Goal: Task Accomplishment & Management: Manage account settings

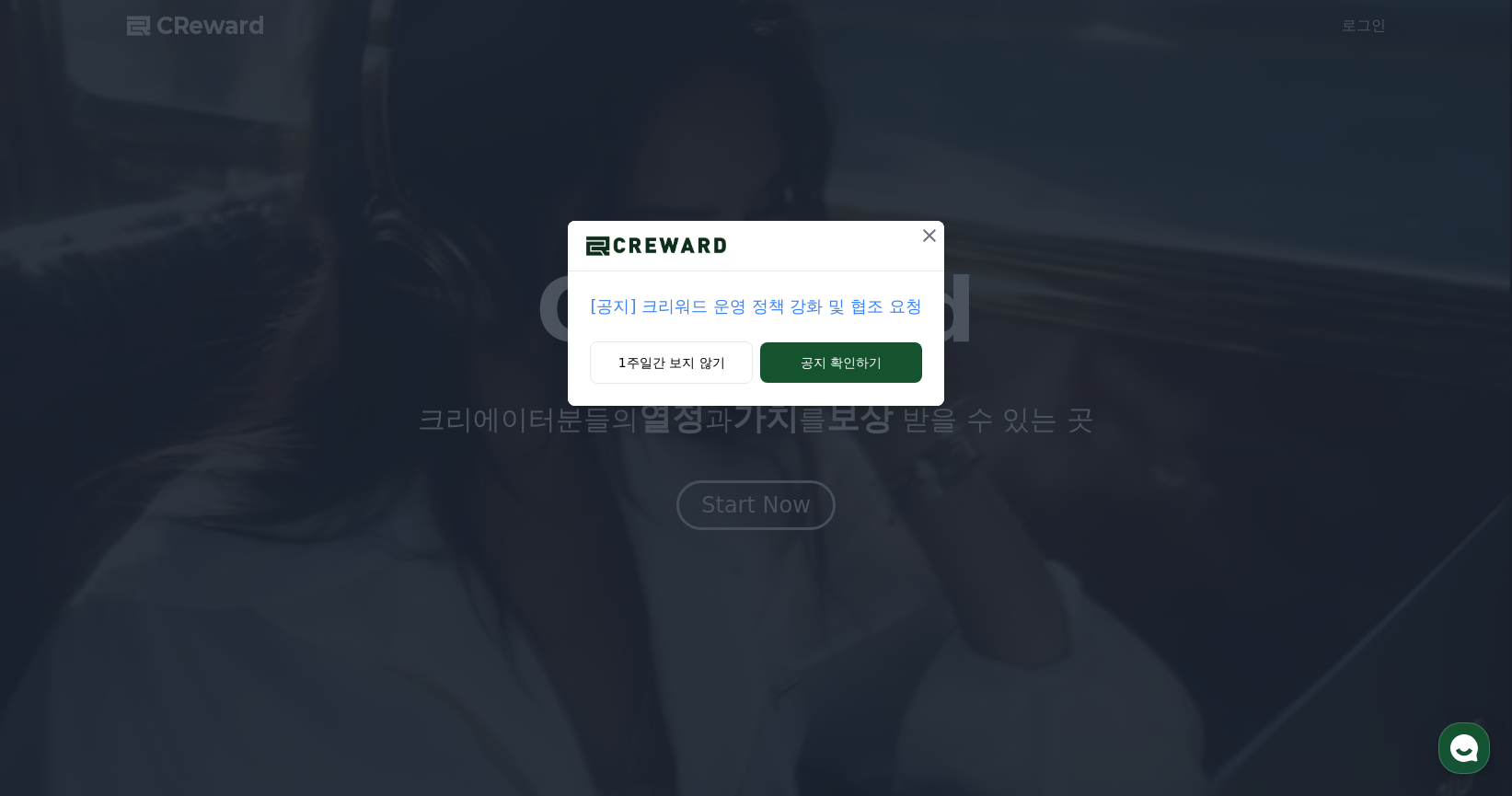
click at [930, 235] on icon at bounding box center [928, 235] width 13 height 13
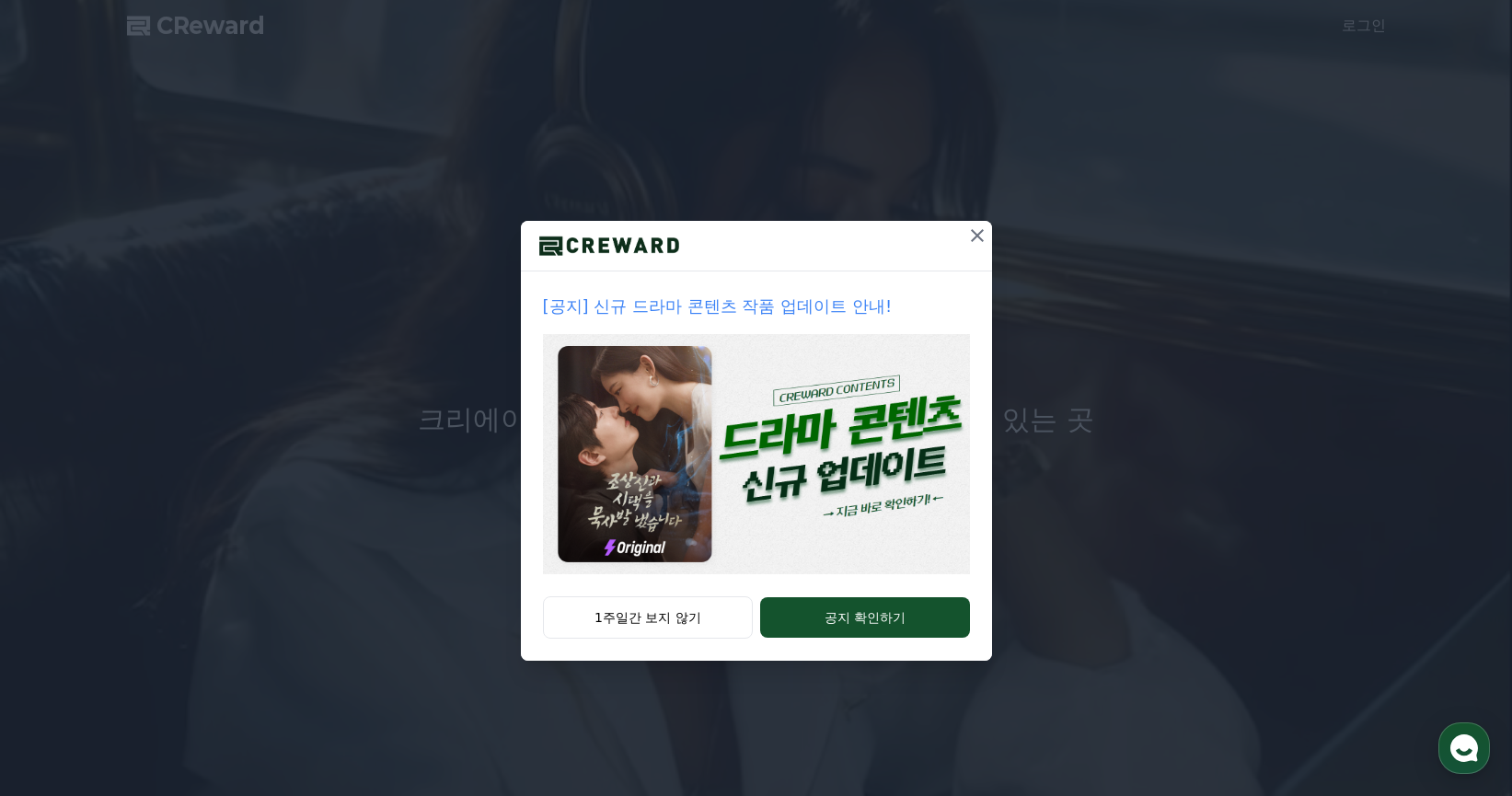
click at [972, 239] on icon at bounding box center [977, 235] width 22 height 22
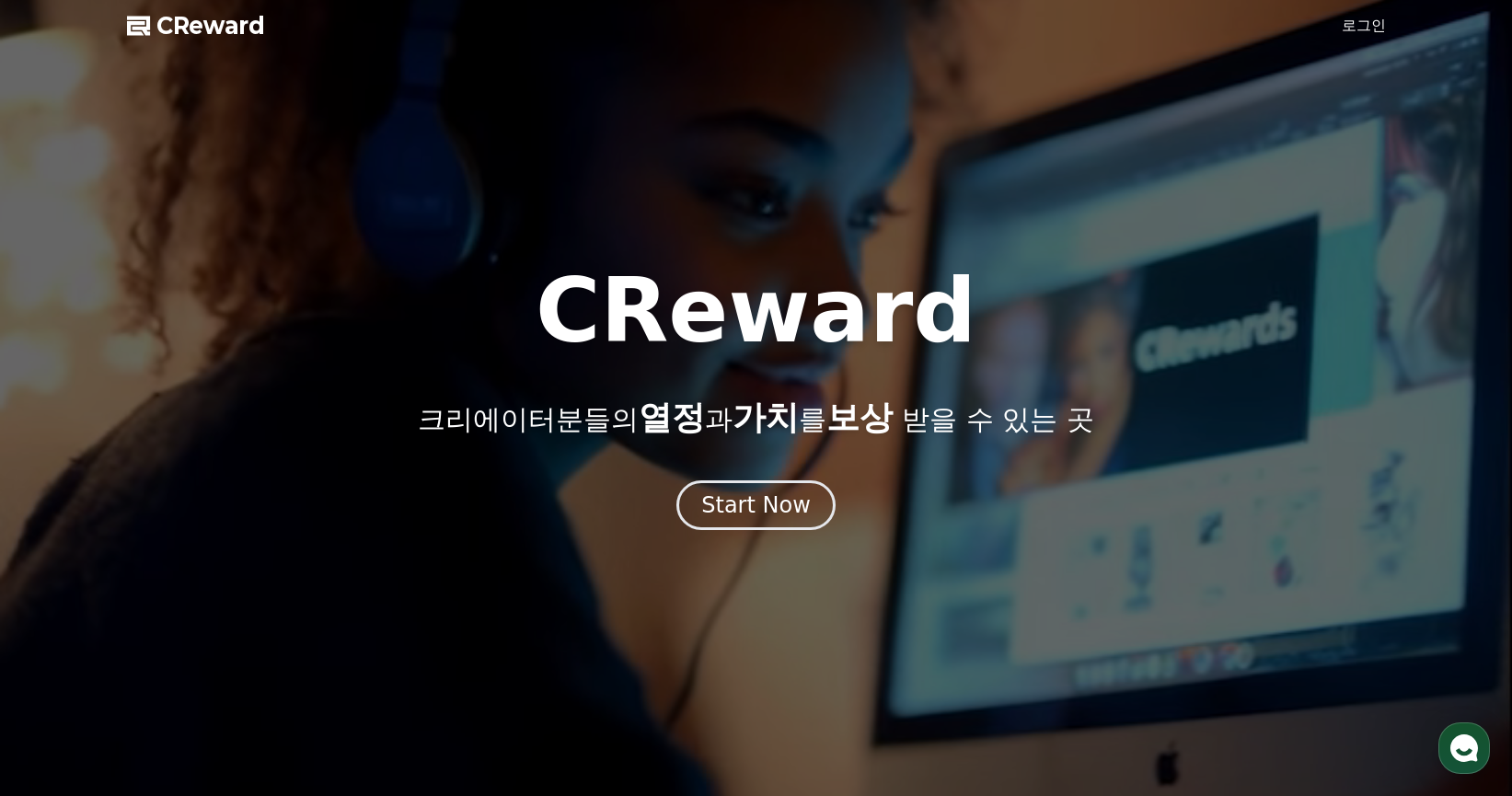
click at [224, 23] on span "CReward" at bounding box center [211, 25] width 109 height 29
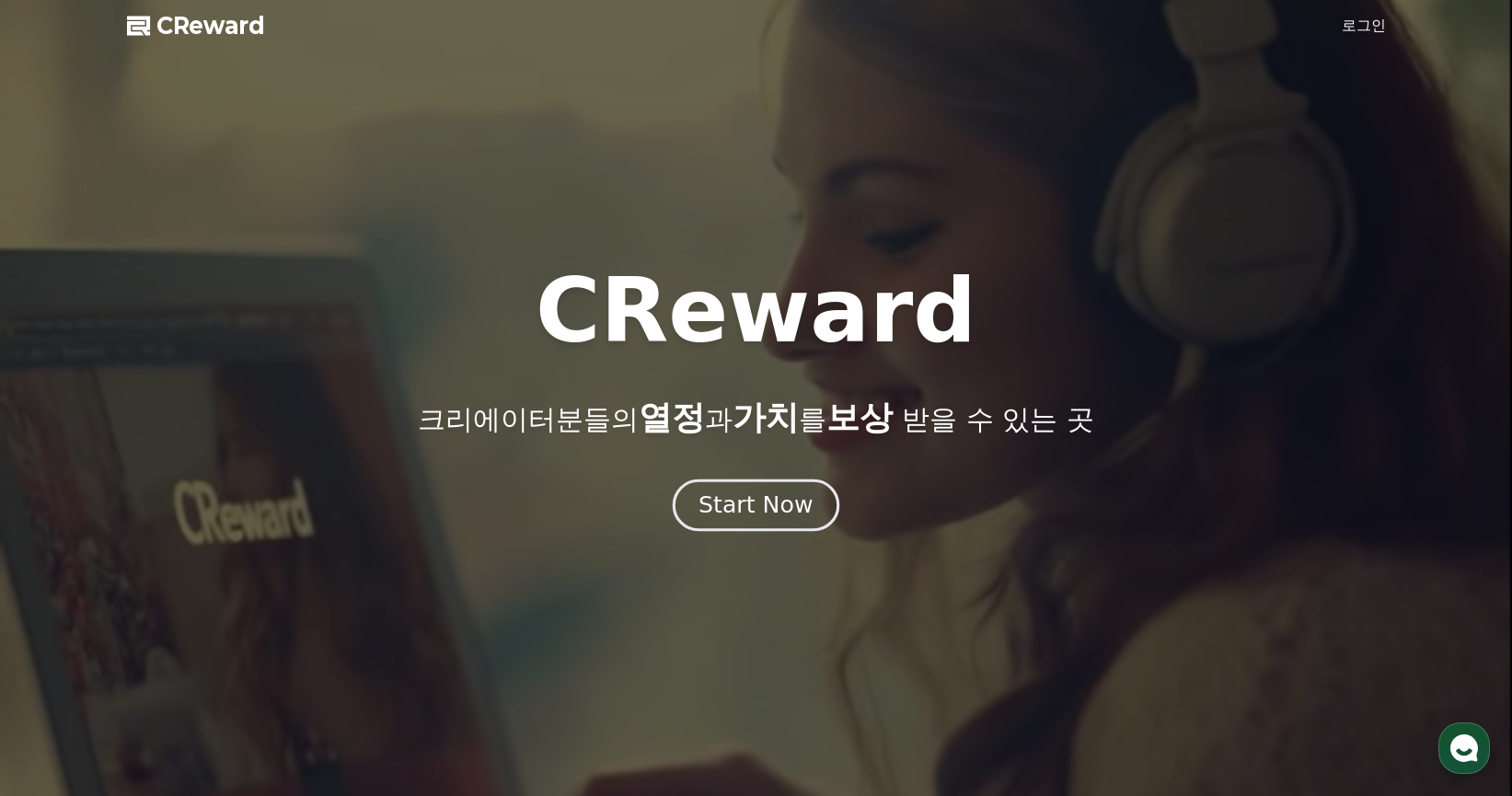
click at [759, 505] on div "Start Now" at bounding box center [755, 505] width 114 height 31
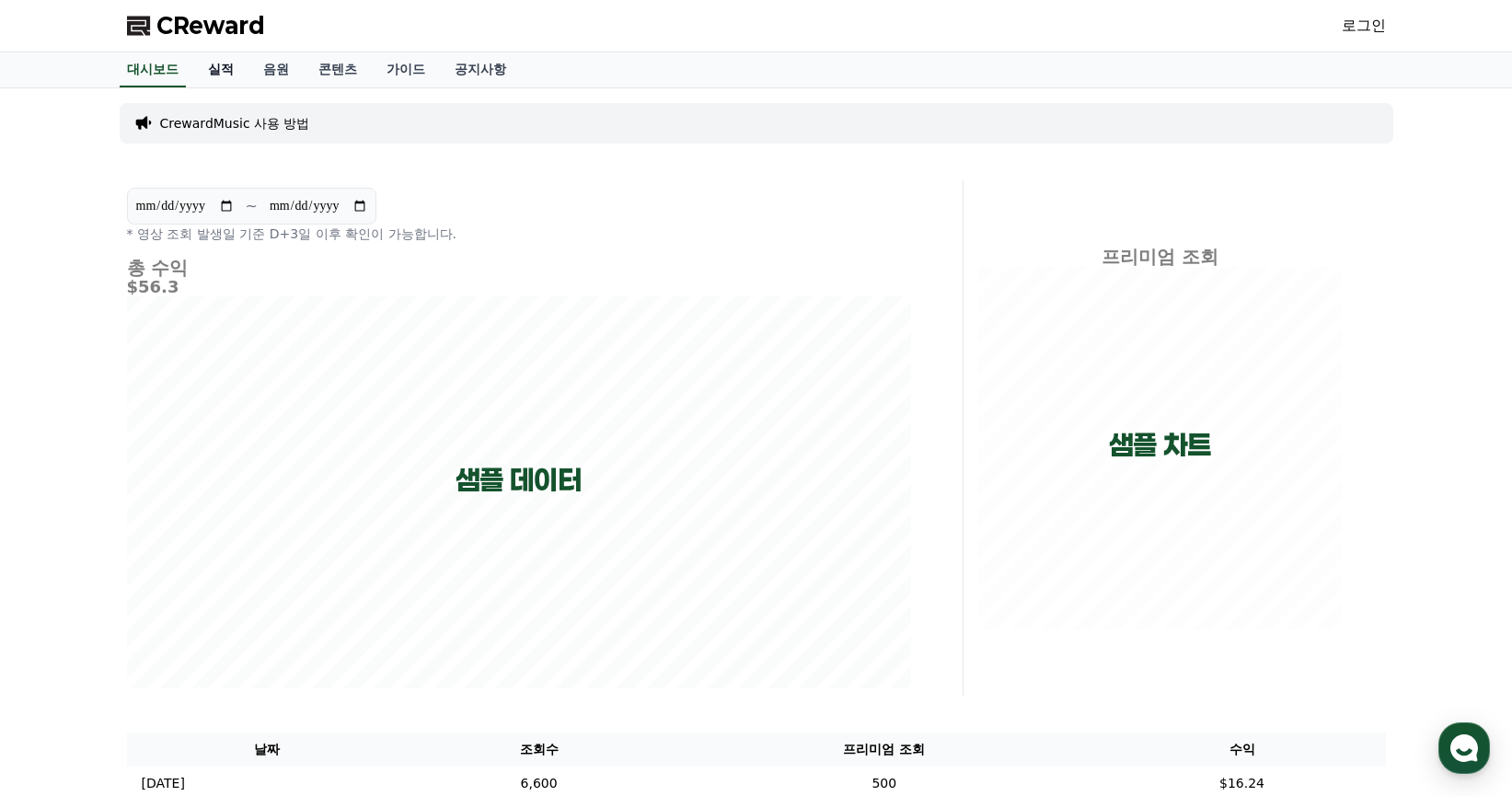
click at [223, 71] on link "실적" at bounding box center [221, 70] width 55 height 35
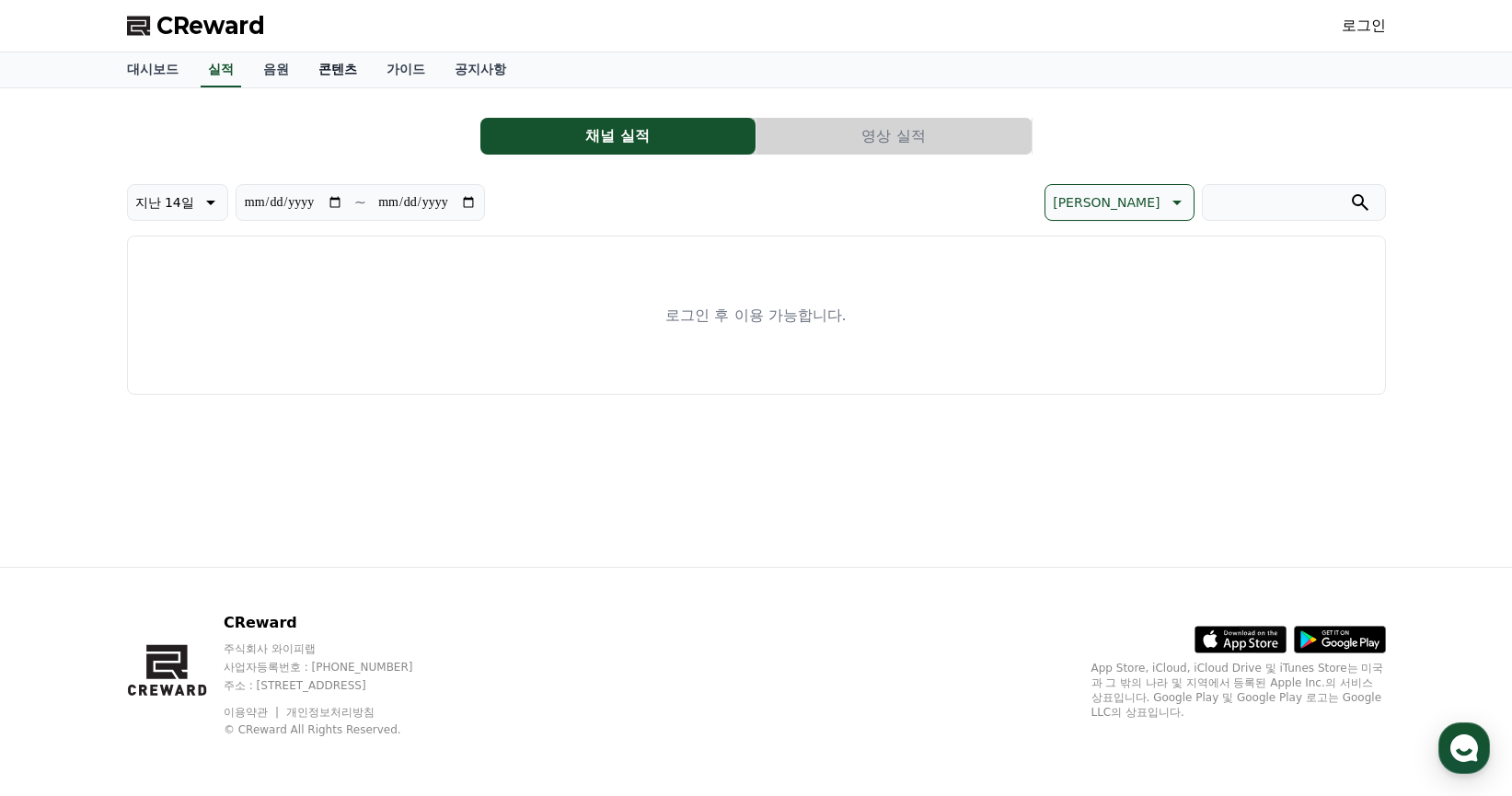
click at [331, 76] on link "콘텐츠" at bounding box center [338, 70] width 68 height 35
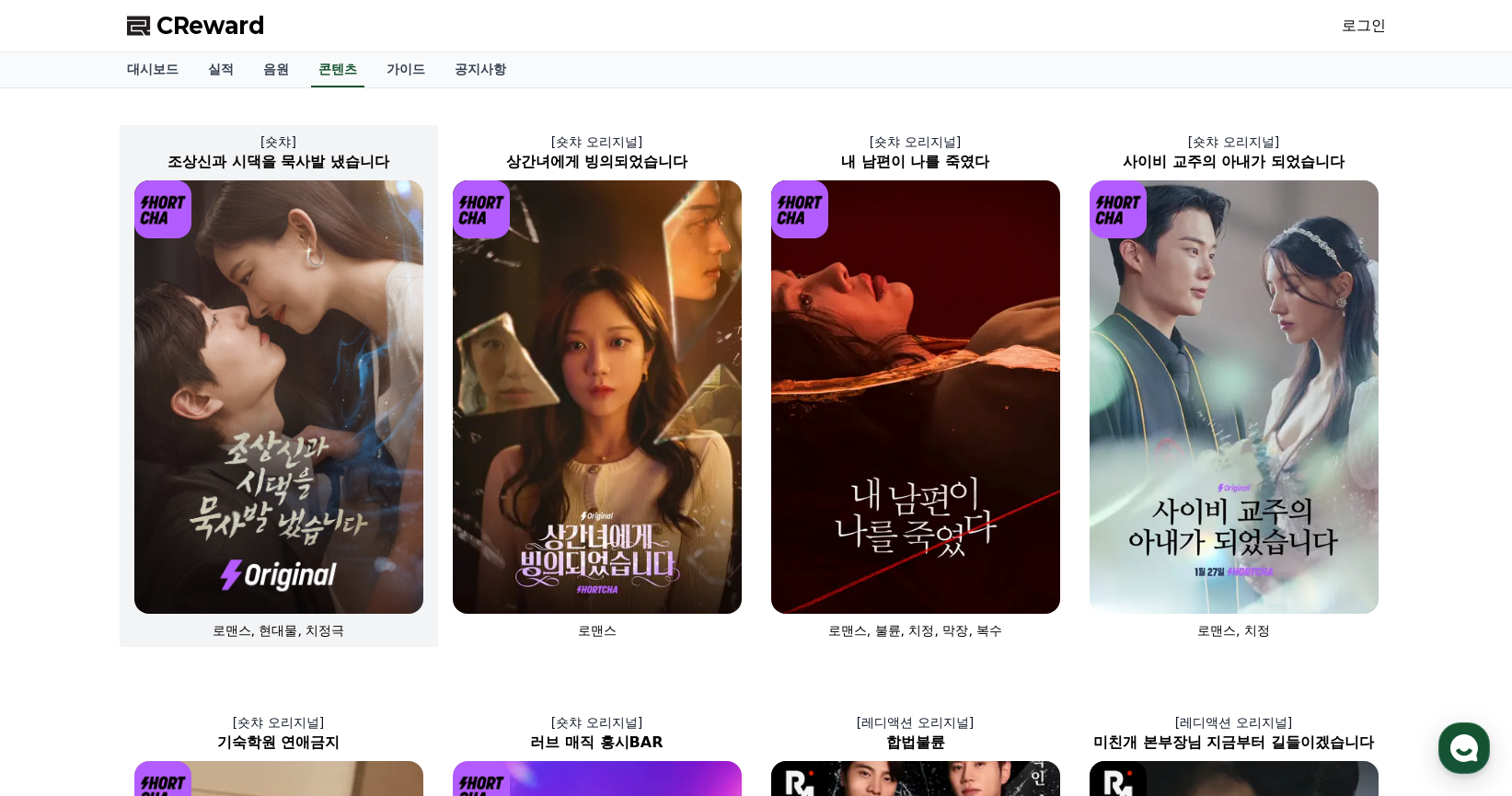
click at [302, 296] on img at bounding box center [278, 396] width 289 height 433
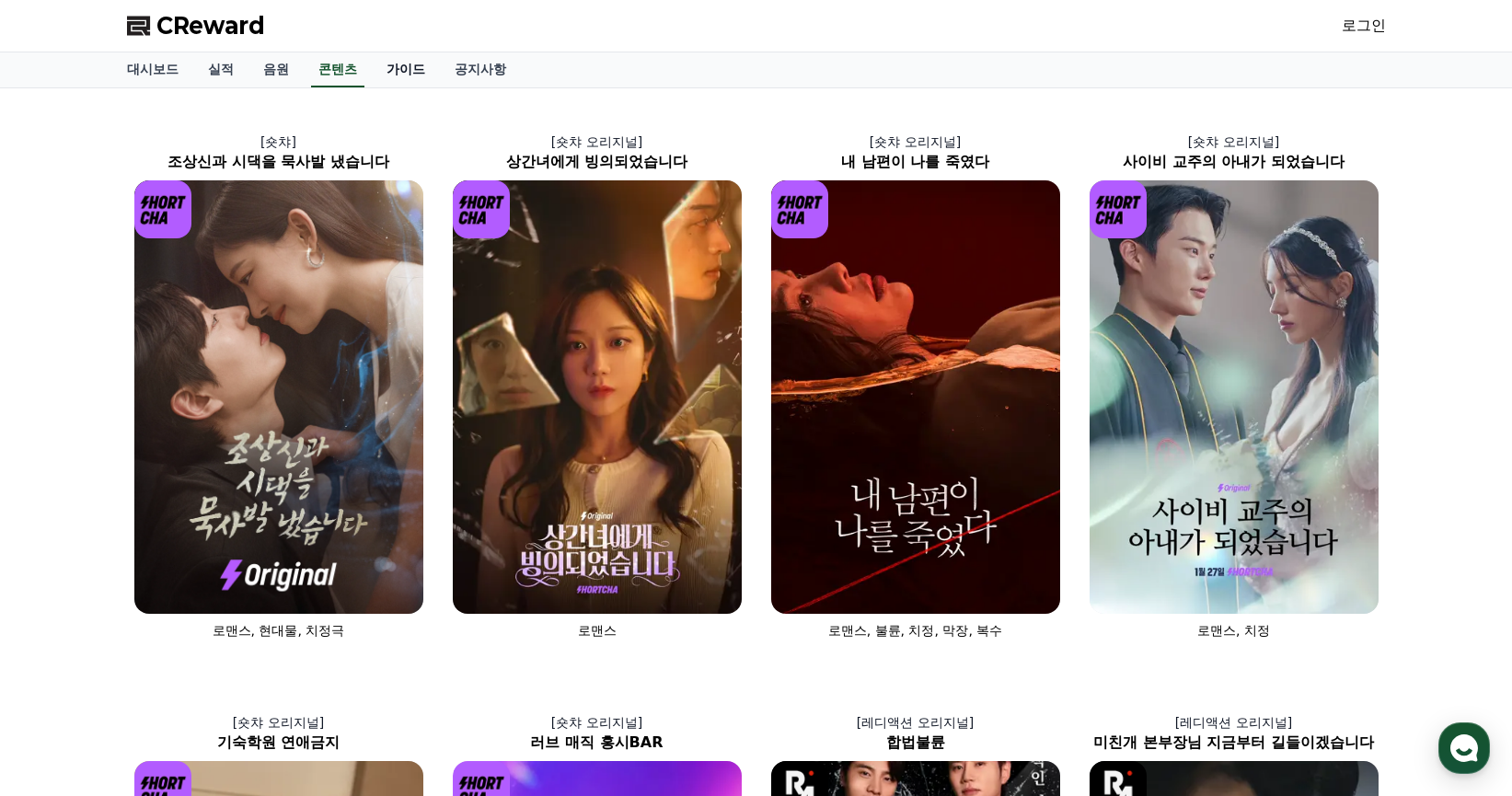
click at [434, 64] on link "가이드" at bounding box center [406, 70] width 68 height 35
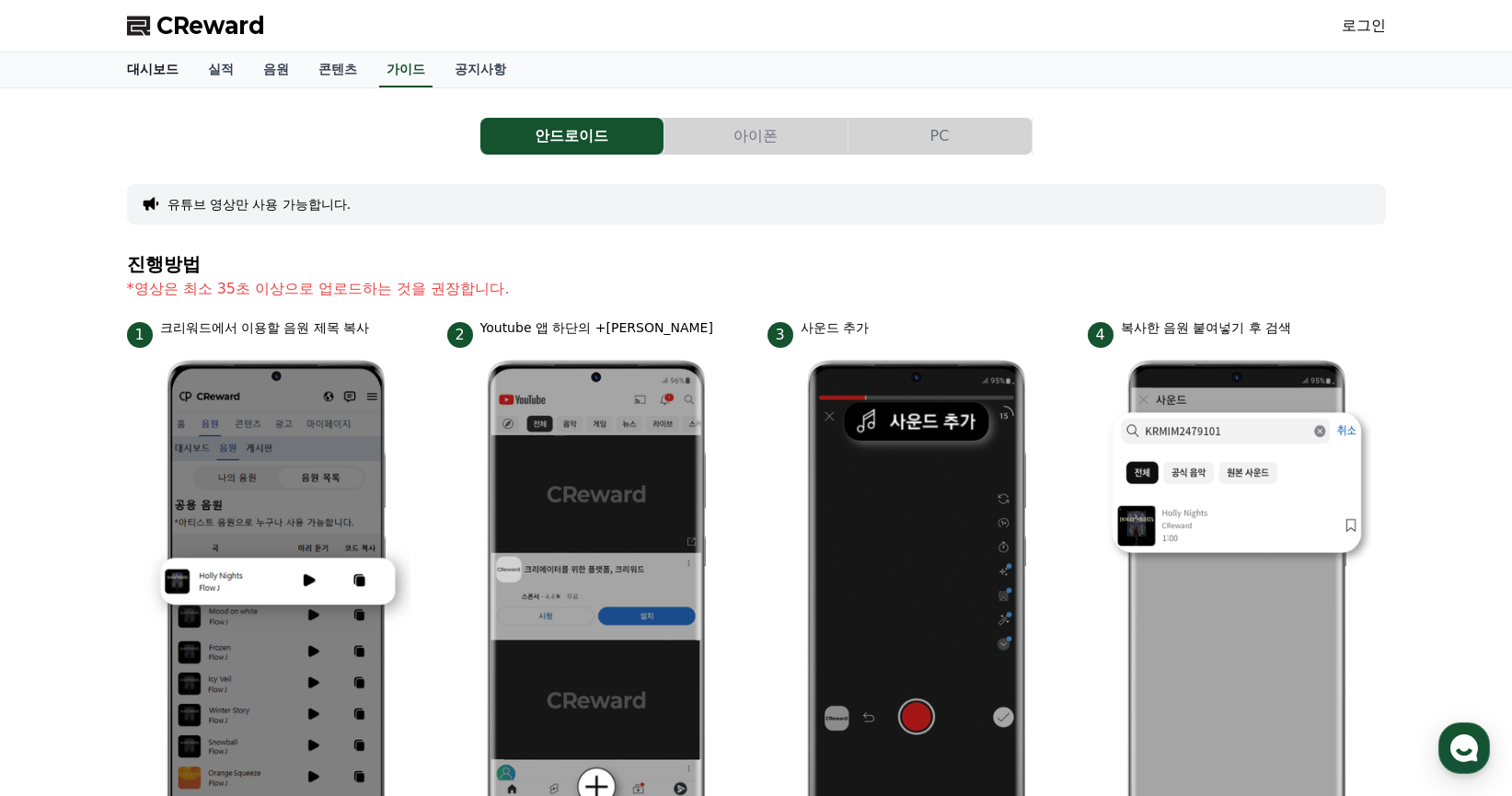
click at [161, 64] on link "대시보드" at bounding box center [152, 70] width 81 height 35
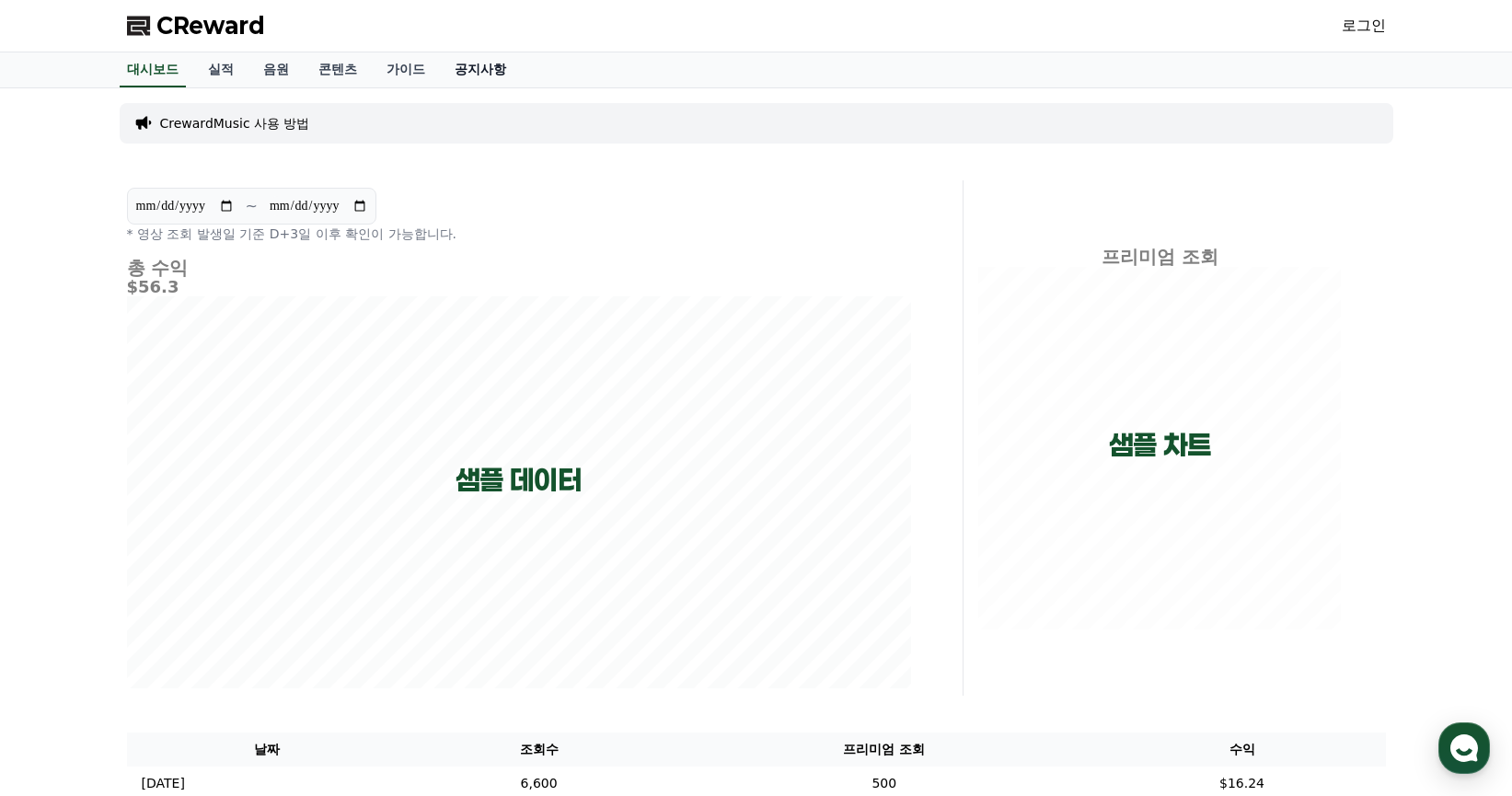
click at [479, 71] on link "공지사항" at bounding box center [480, 70] width 81 height 35
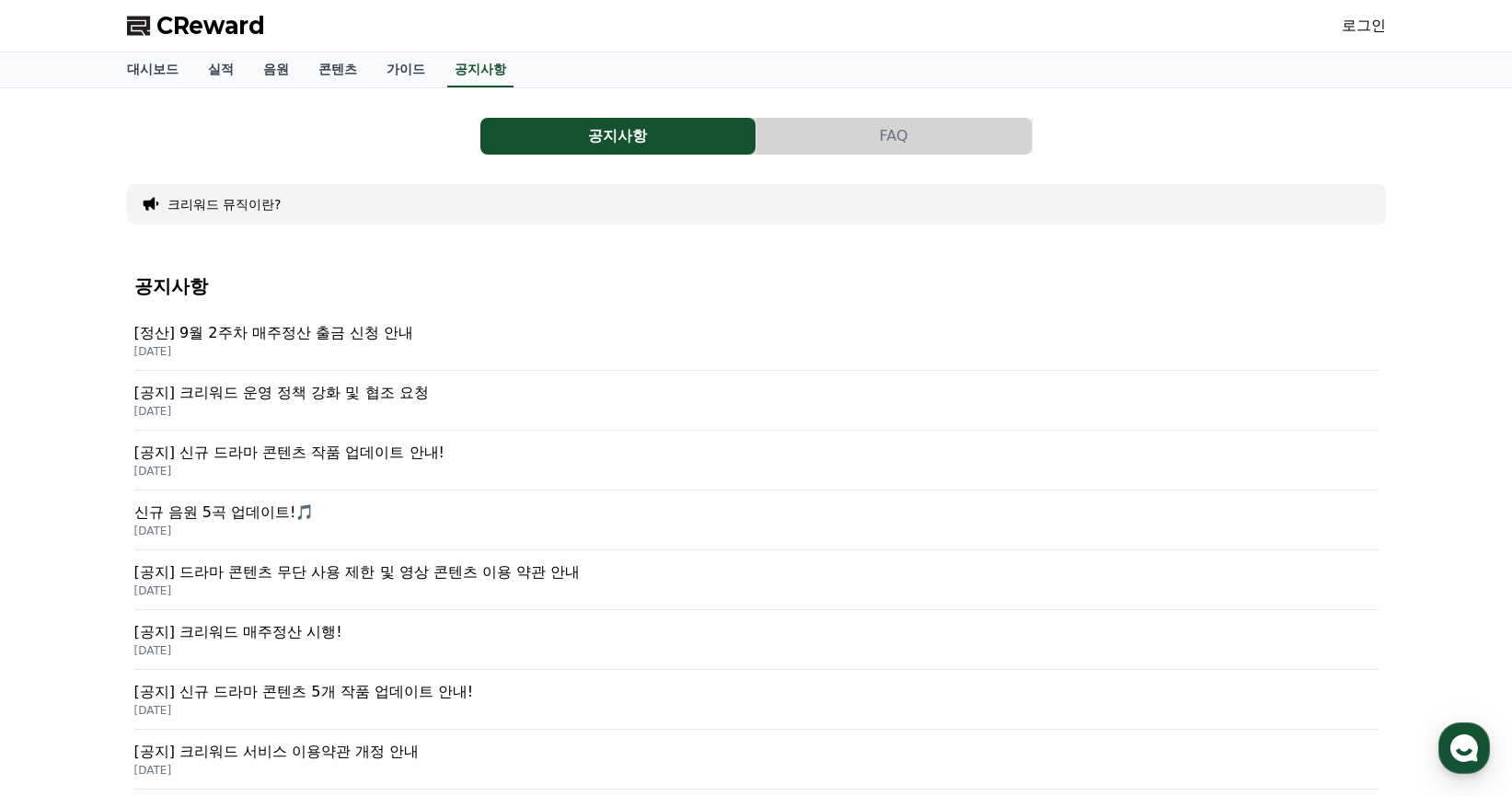
click at [536, 572] on p "[공지] 드라마 콘텐츠 무단 사용 제한 및 영상 콘텐츠 이용 약관 안내" at bounding box center [756, 572] width 1243 height 22
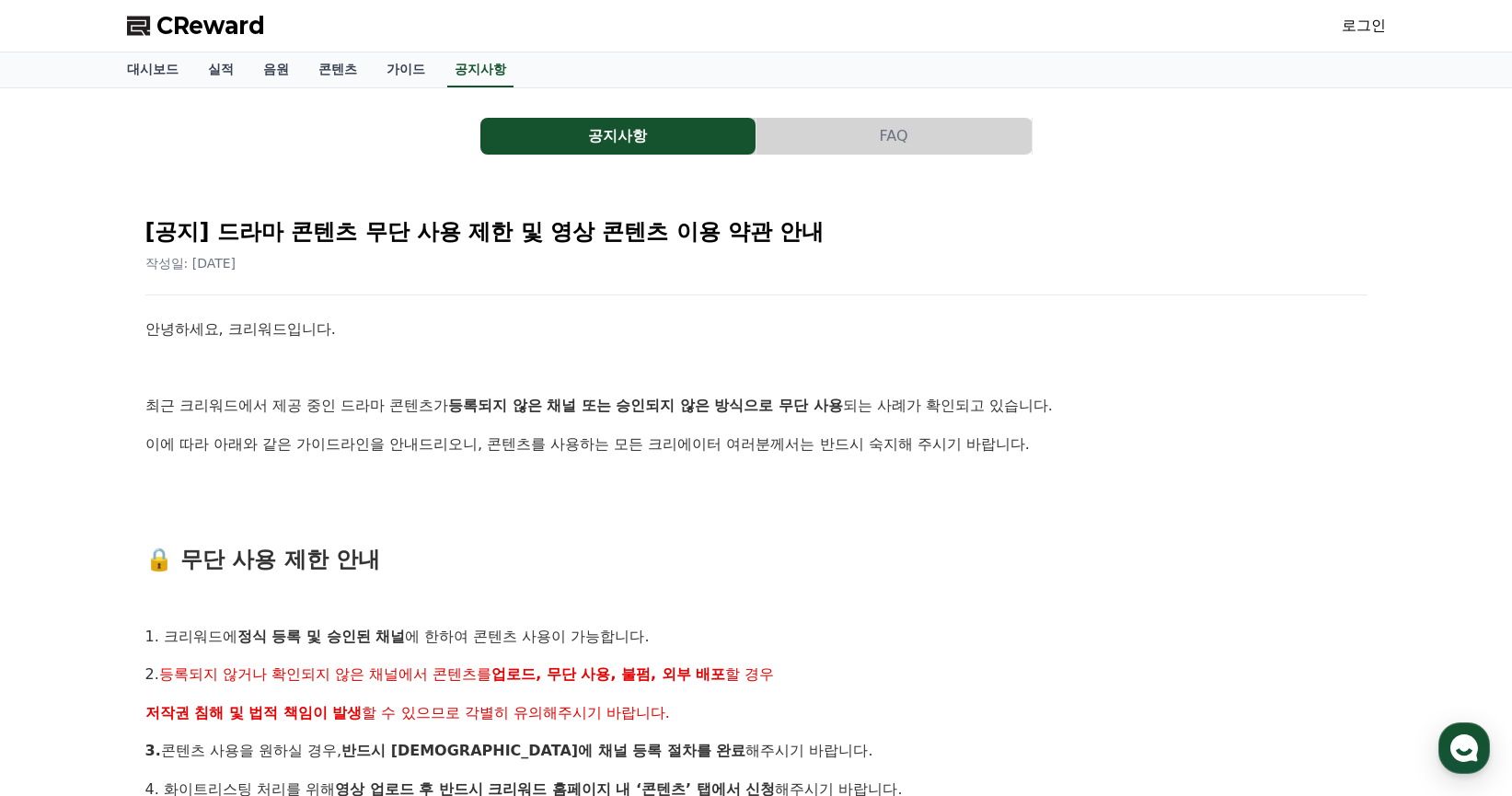
click at [1362, 27] on link "로그인" at bounding box center [1363, 25] width 44 height 22
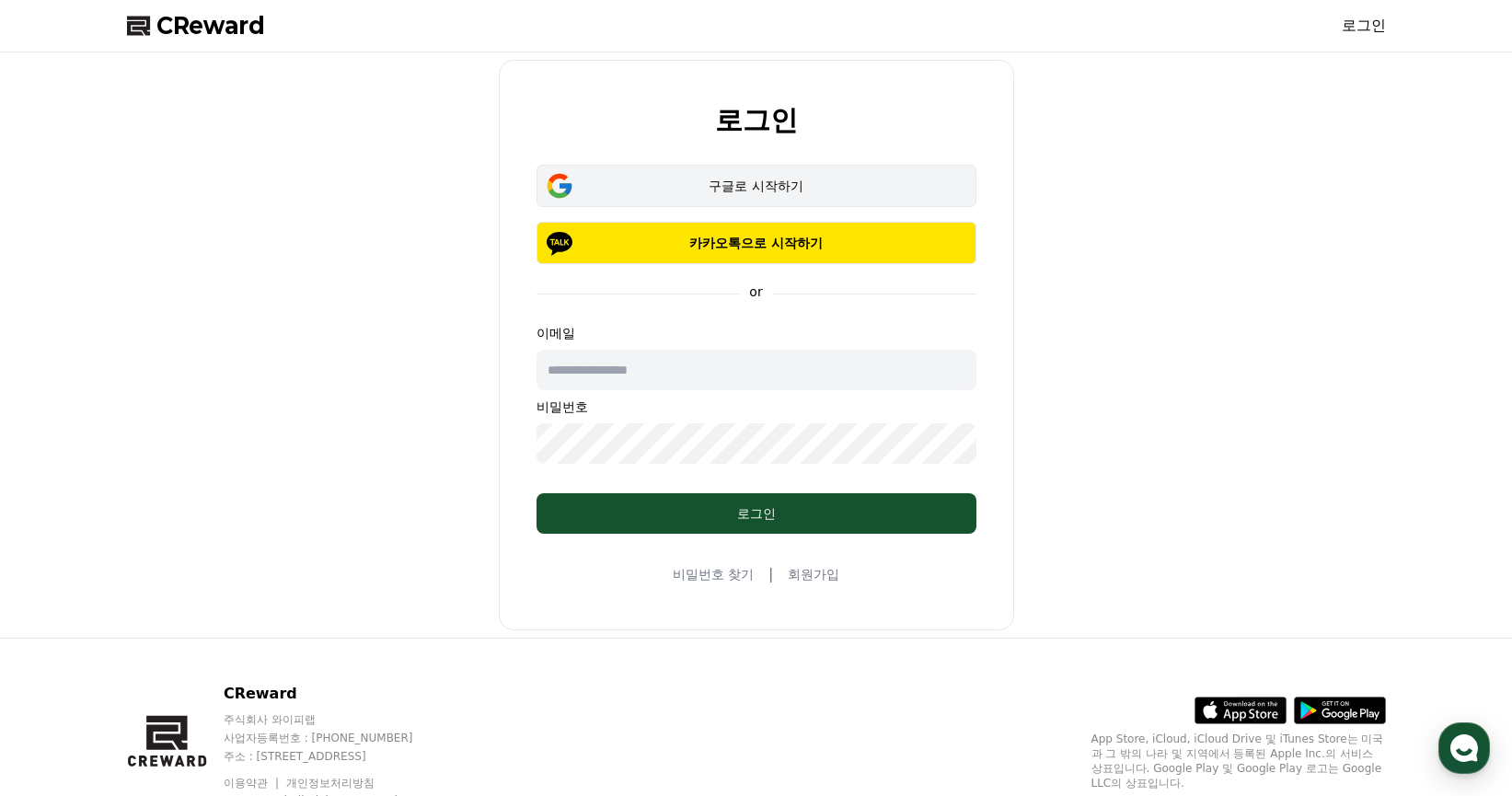
click at [805, 190] on div "구글로 시작하기" at bounding box center [756, 186] width 386 height 18
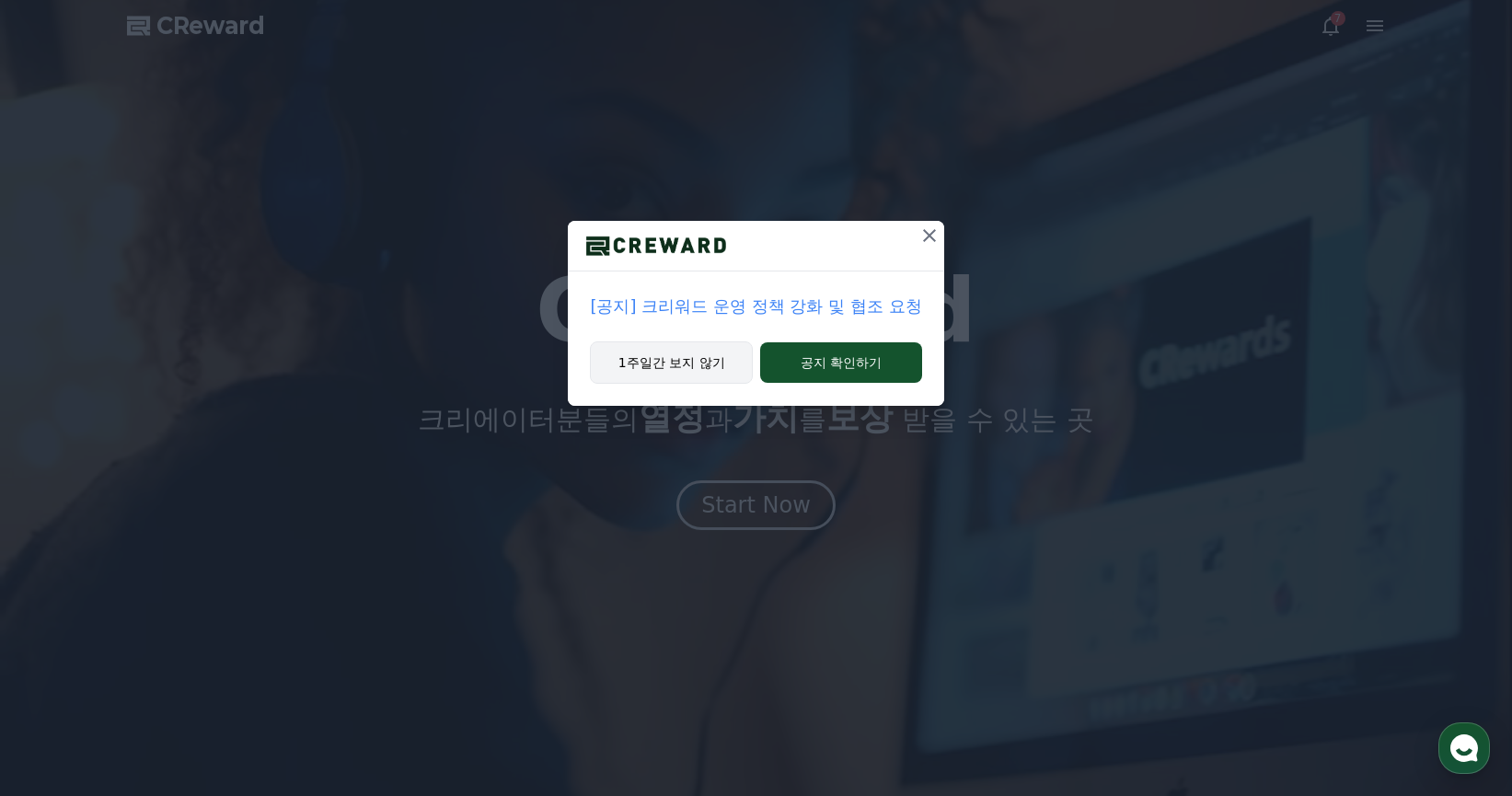
click at [682, 366] on button "1주일간 보지 않기" at bounding box center [670, 362] width 162 height 42
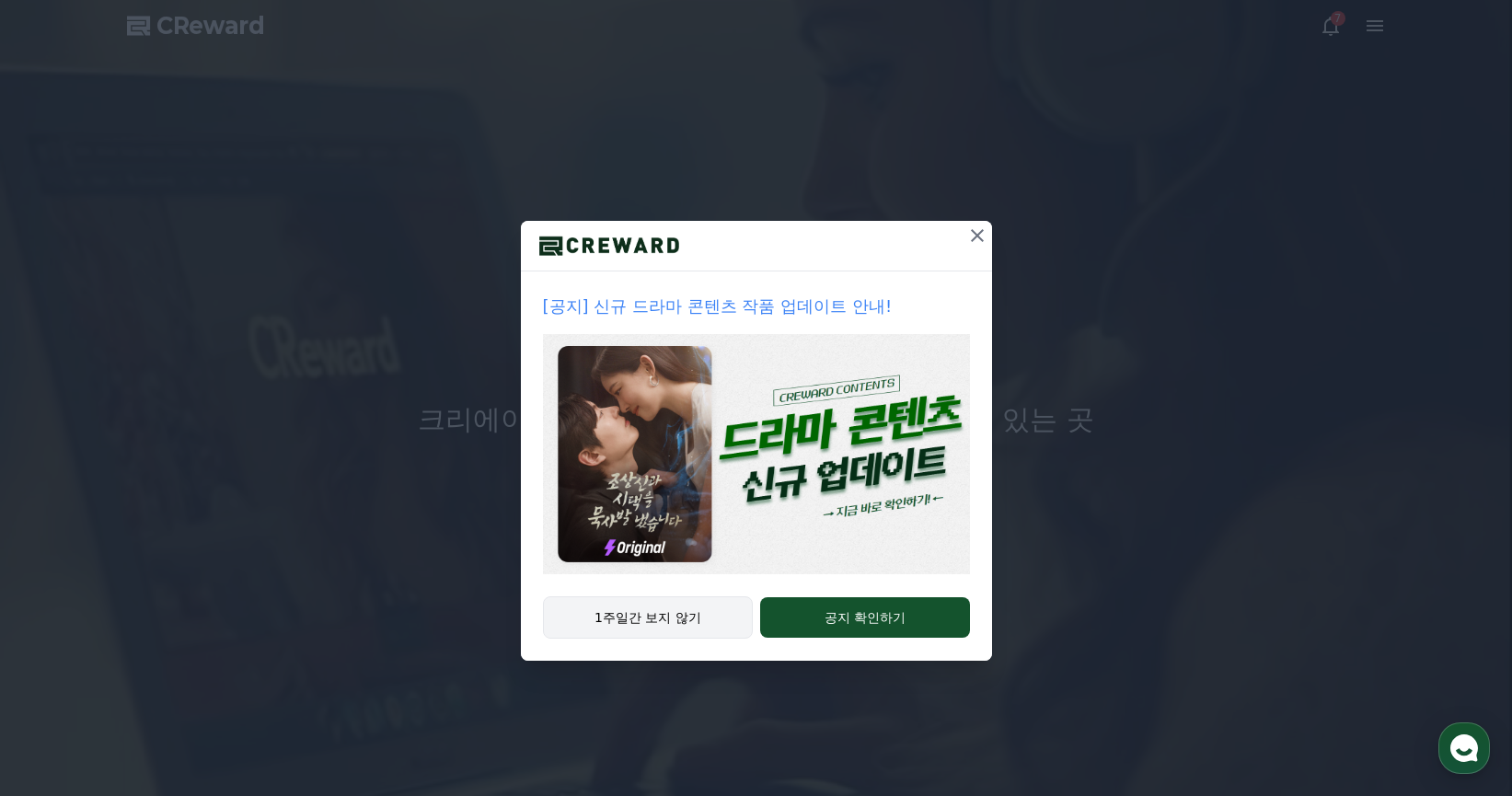
click at [674, 608] on button "1주일간 보지 않기" at bounding box center [648, 617] width 211 height 42
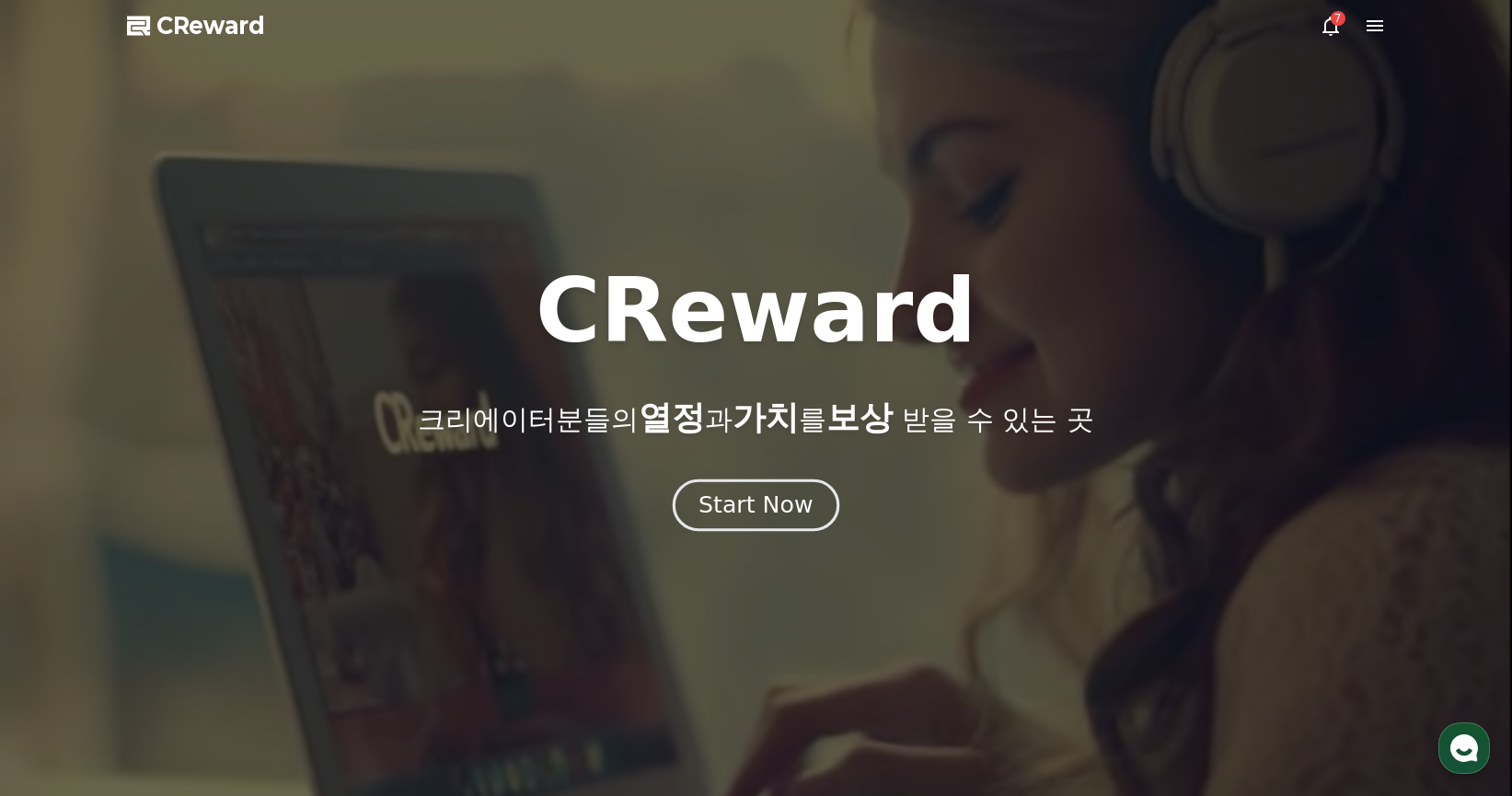
click at [752, 508] on div "Start Now" at bounding box center [755, 505] width 114 height 31
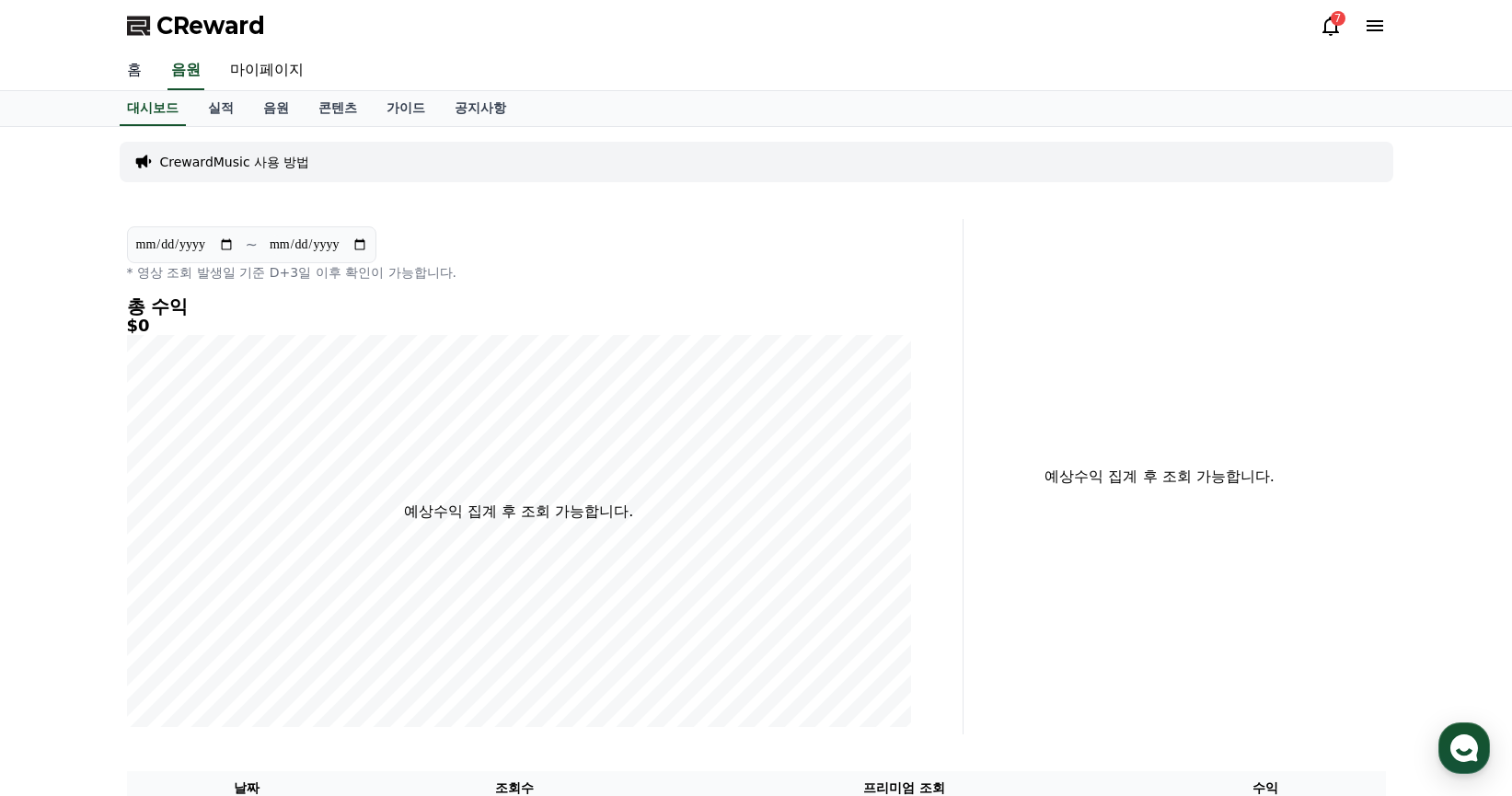
click at [123, 73] on link "홈" at bounding box center [133, 71] width 44 height 39
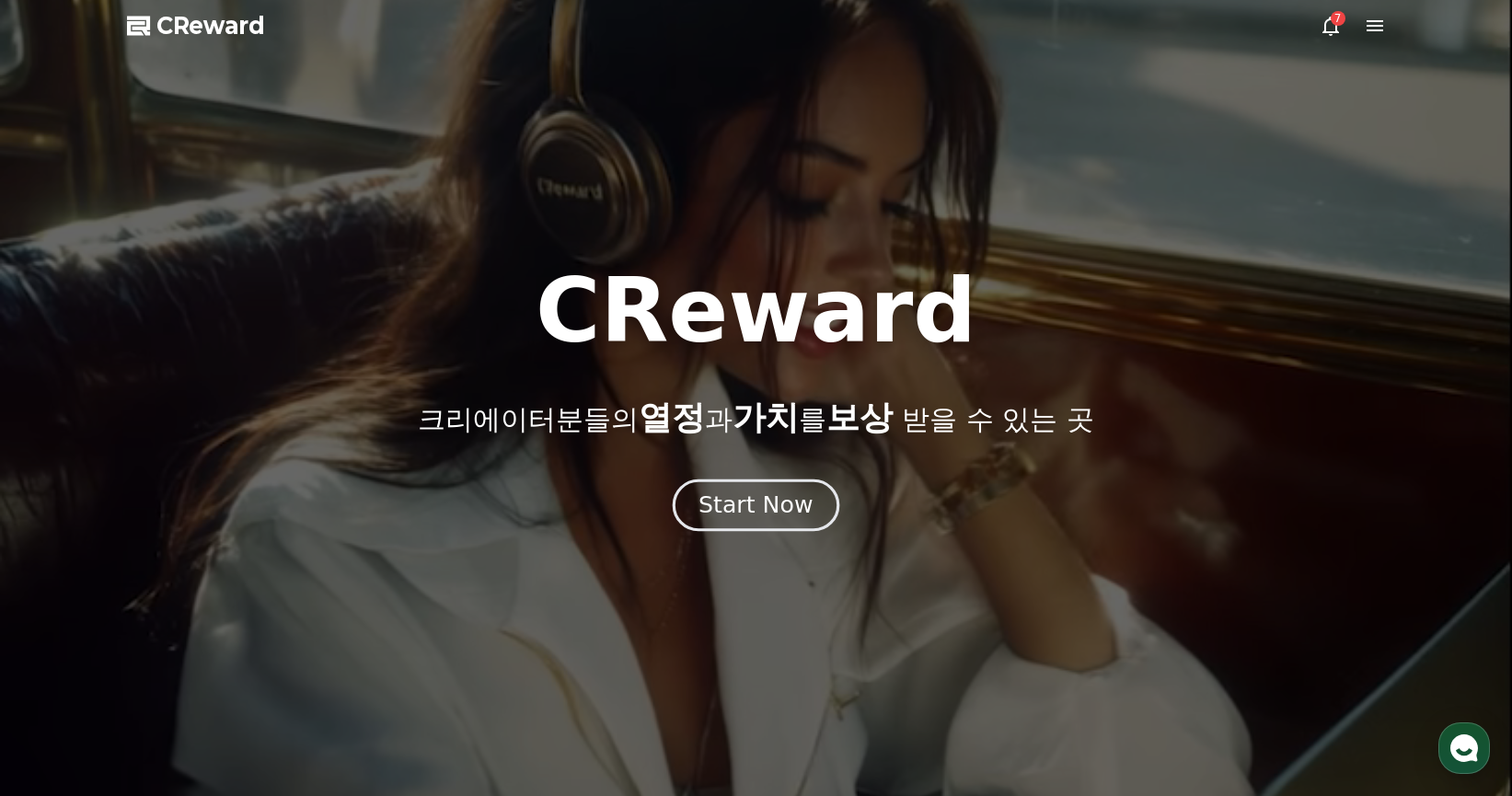
click at [822, 513] on button "Start Now" at bounding box center [755, 505] width 166 height 53
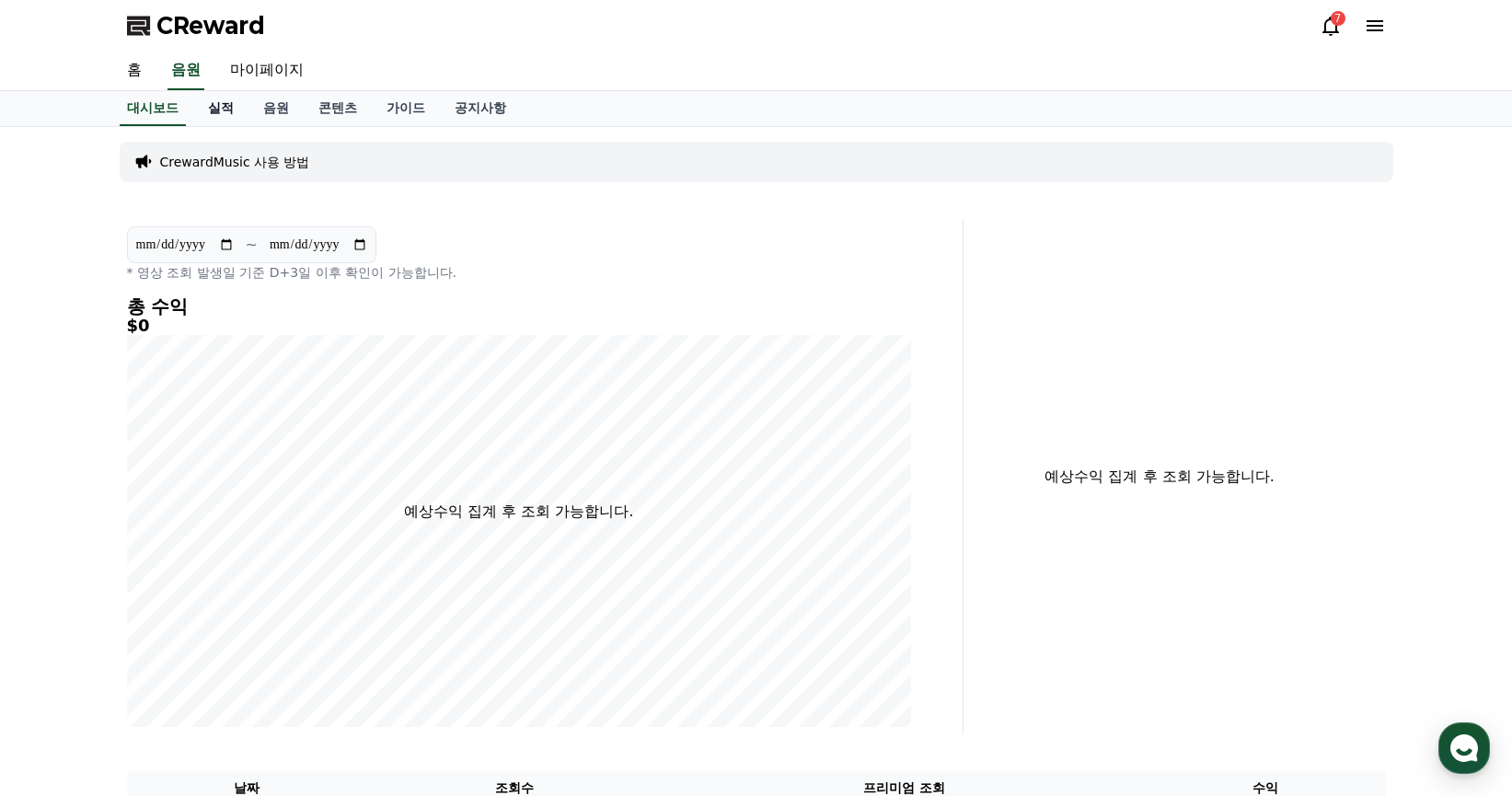
click at [212, 110] on link "실적" at bounding box center [221, 109] width 55 height 35
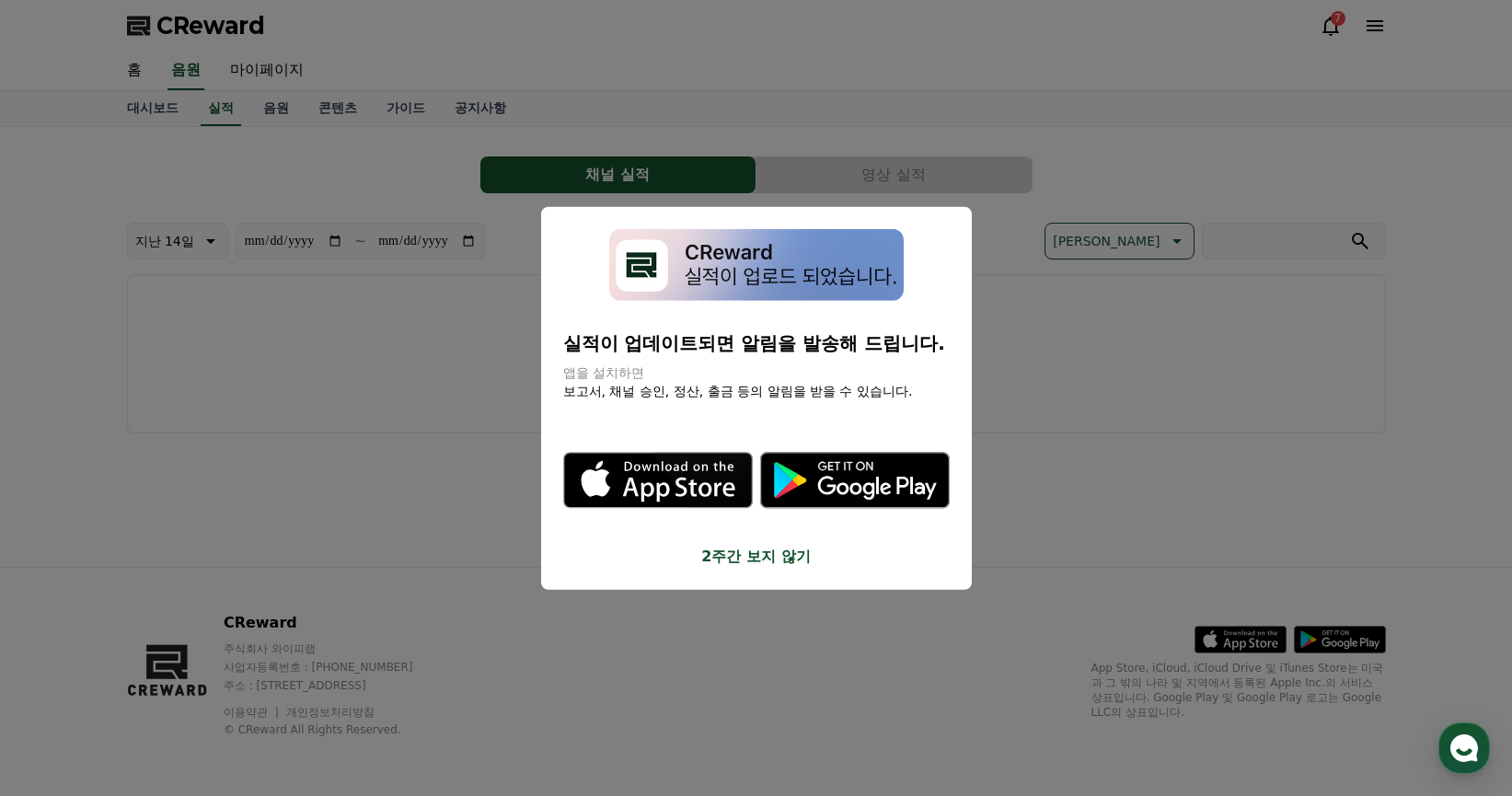
click at [759, 553] on button "2주간 보지 않기" at bounding box center [756, 557] width 386 height 22
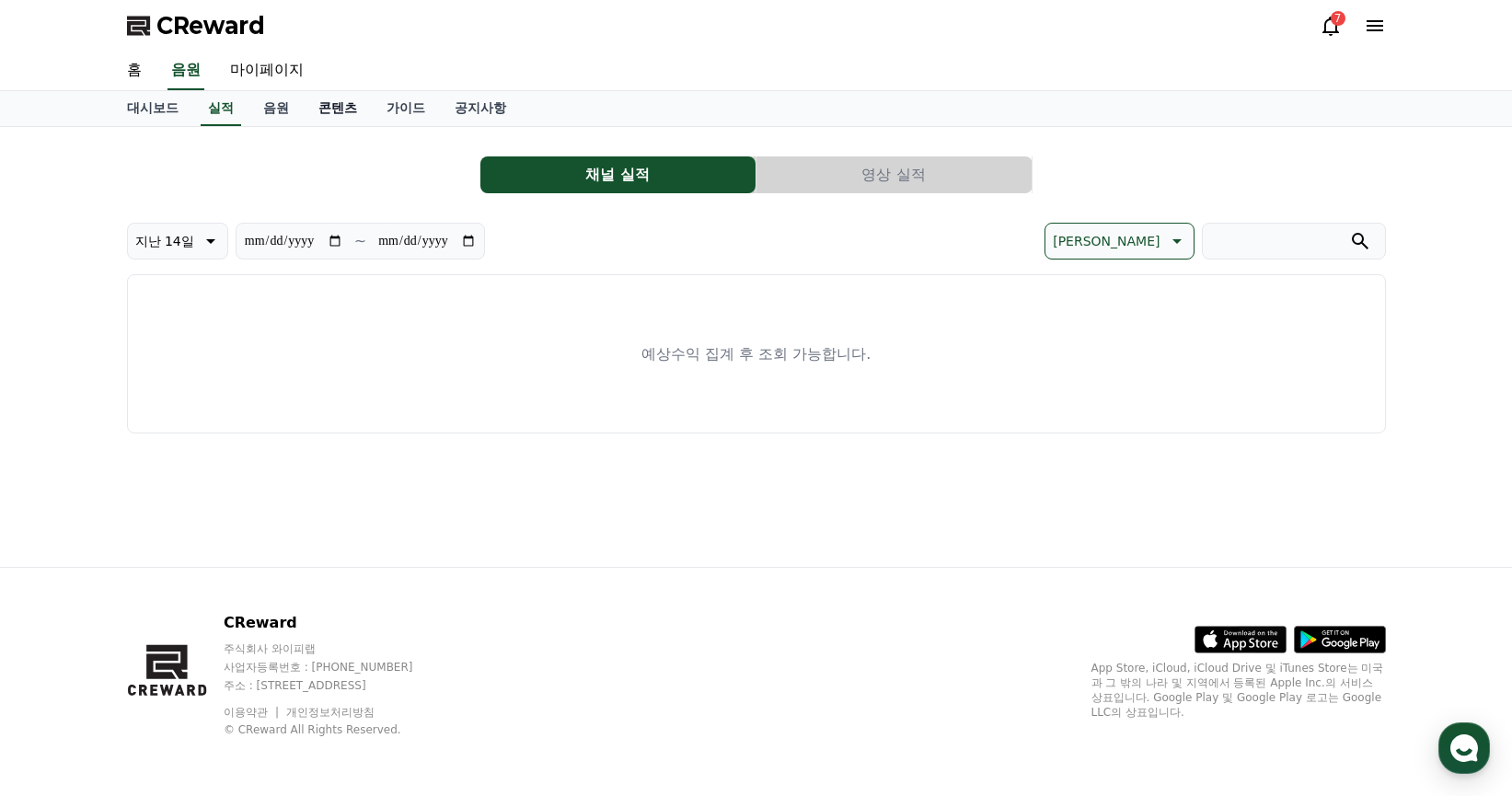
click at [330, 109] on link "콘텐츠" at bounding box center [338, 109] width 68 height 35
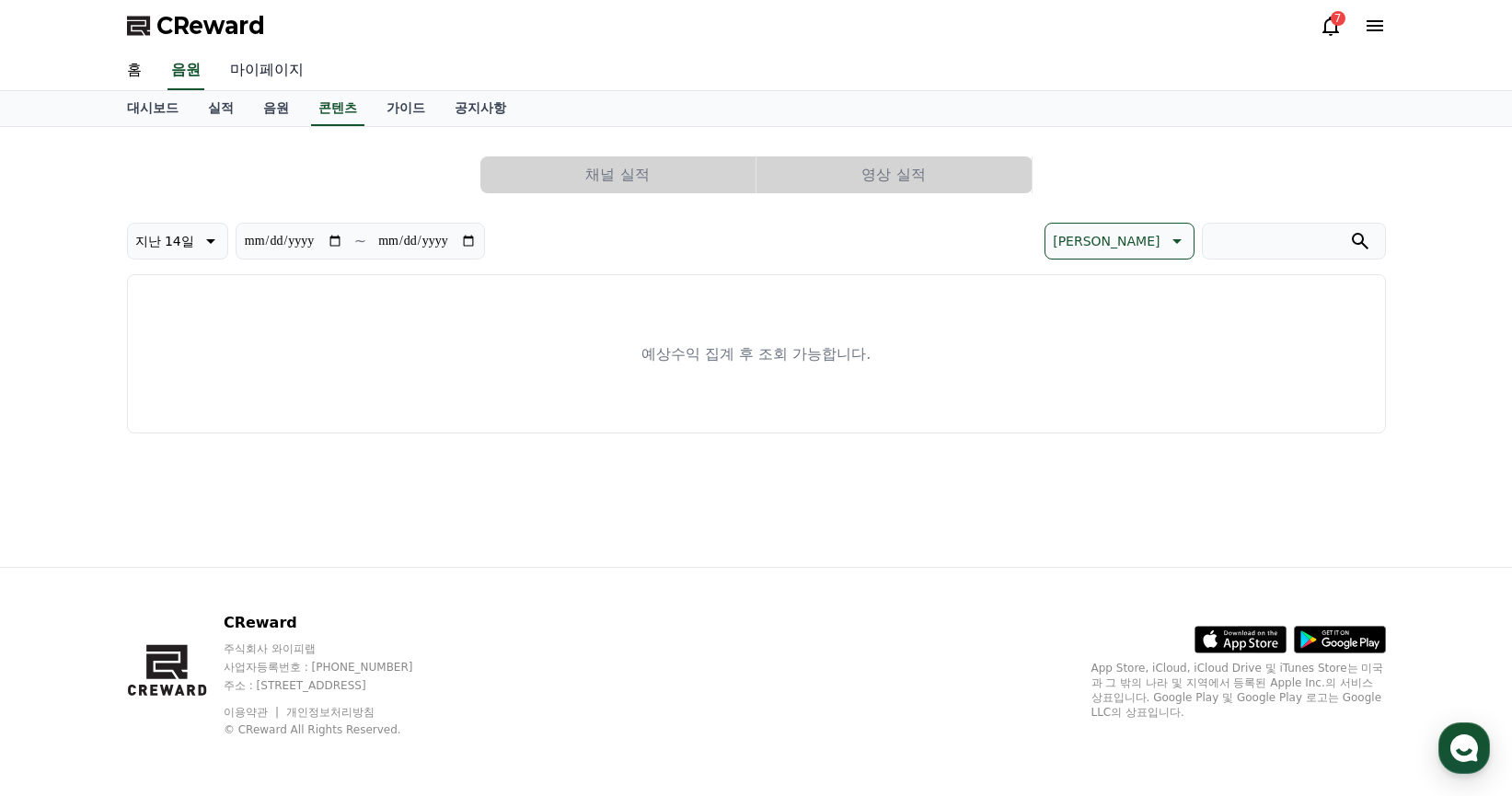
click at [263, 56] on link "마이페이지" at bounding box center [267, 71] width 103 height 39
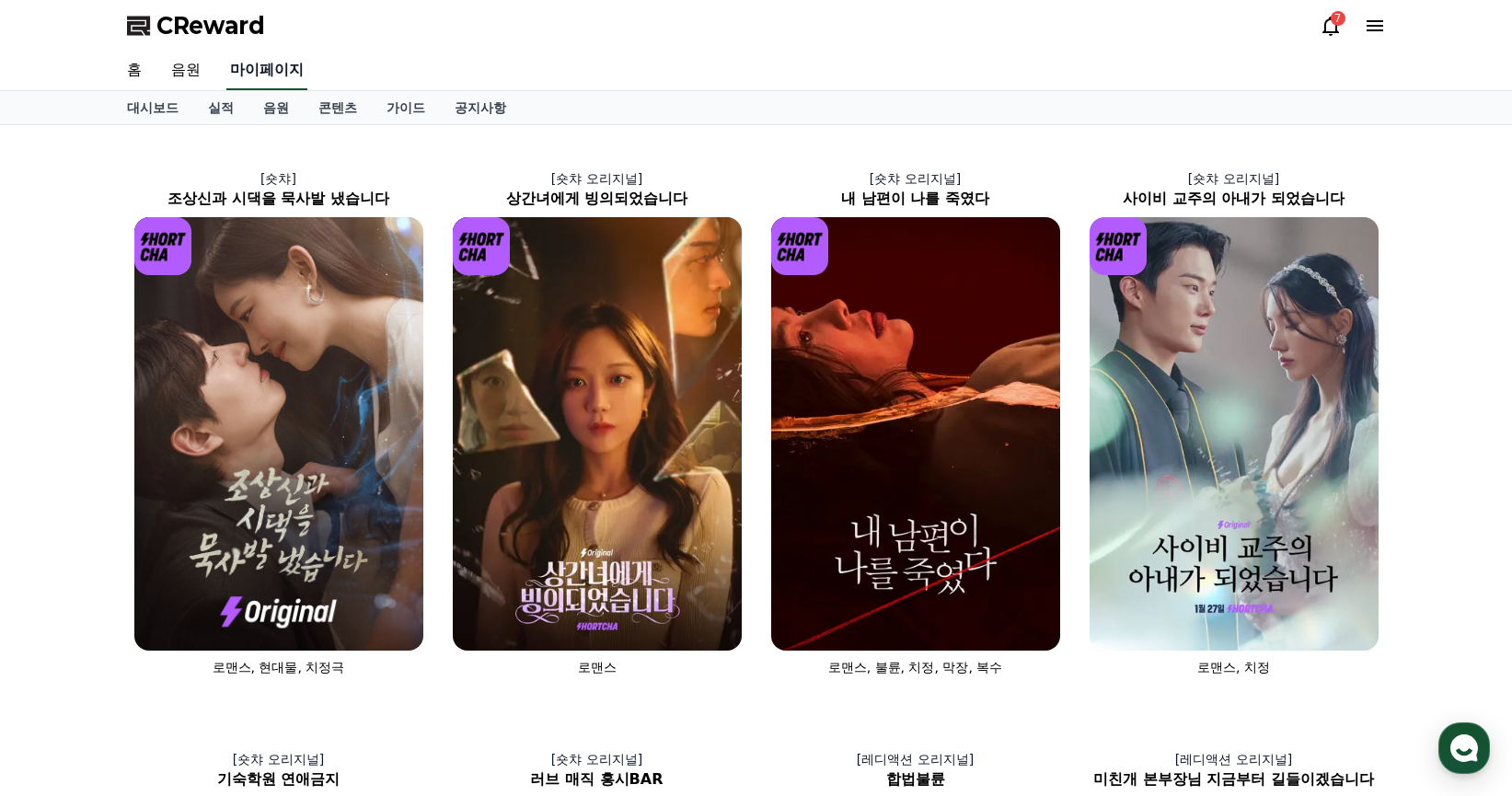
select select "**********"
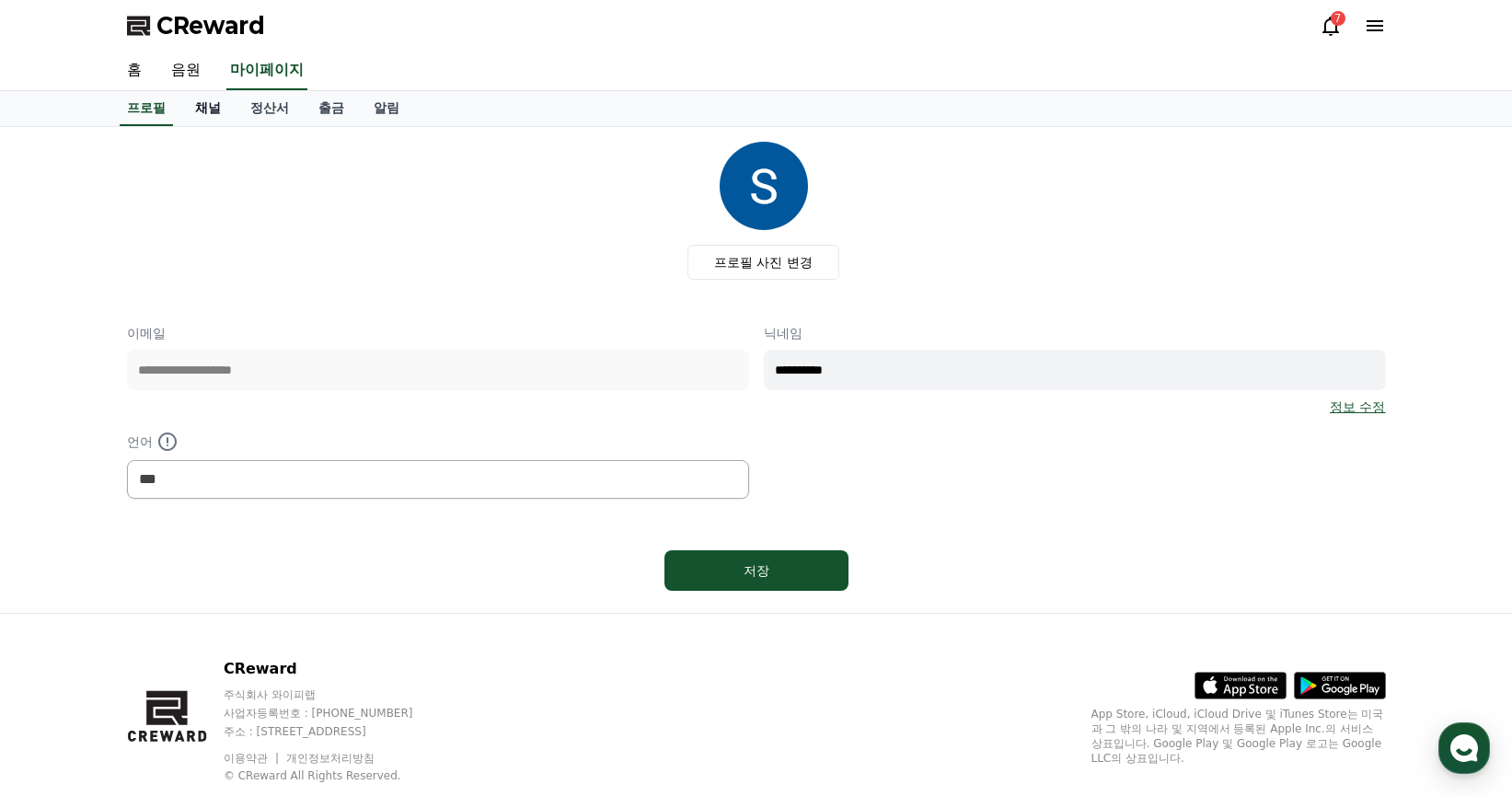
click at [205, 109] on link "채널" at bounding box center [207, 109] width 55 height 35
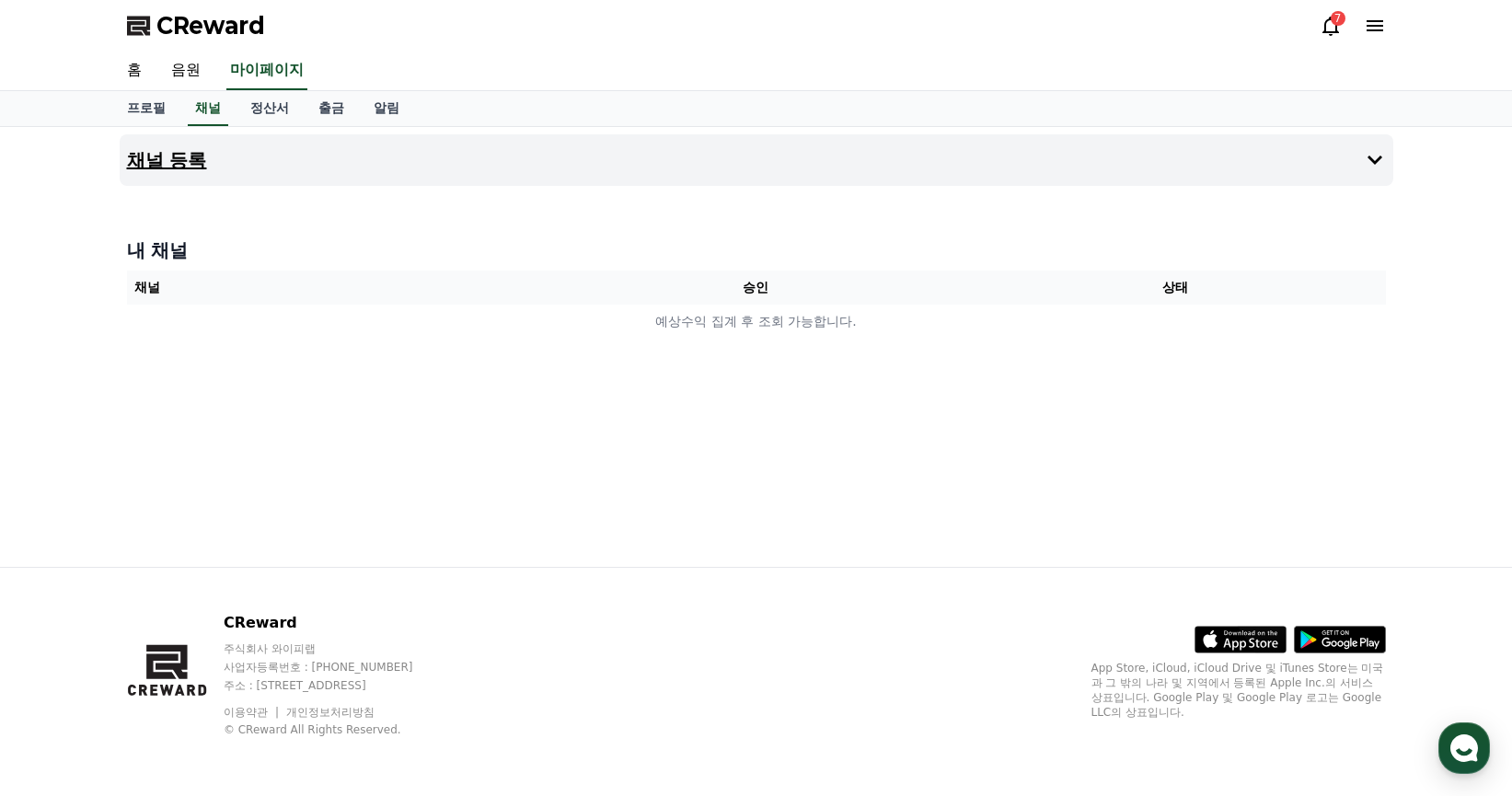
click at [1113, 168] on button "채널 등록" at bounding box center [756, 160] width 1274 height 52
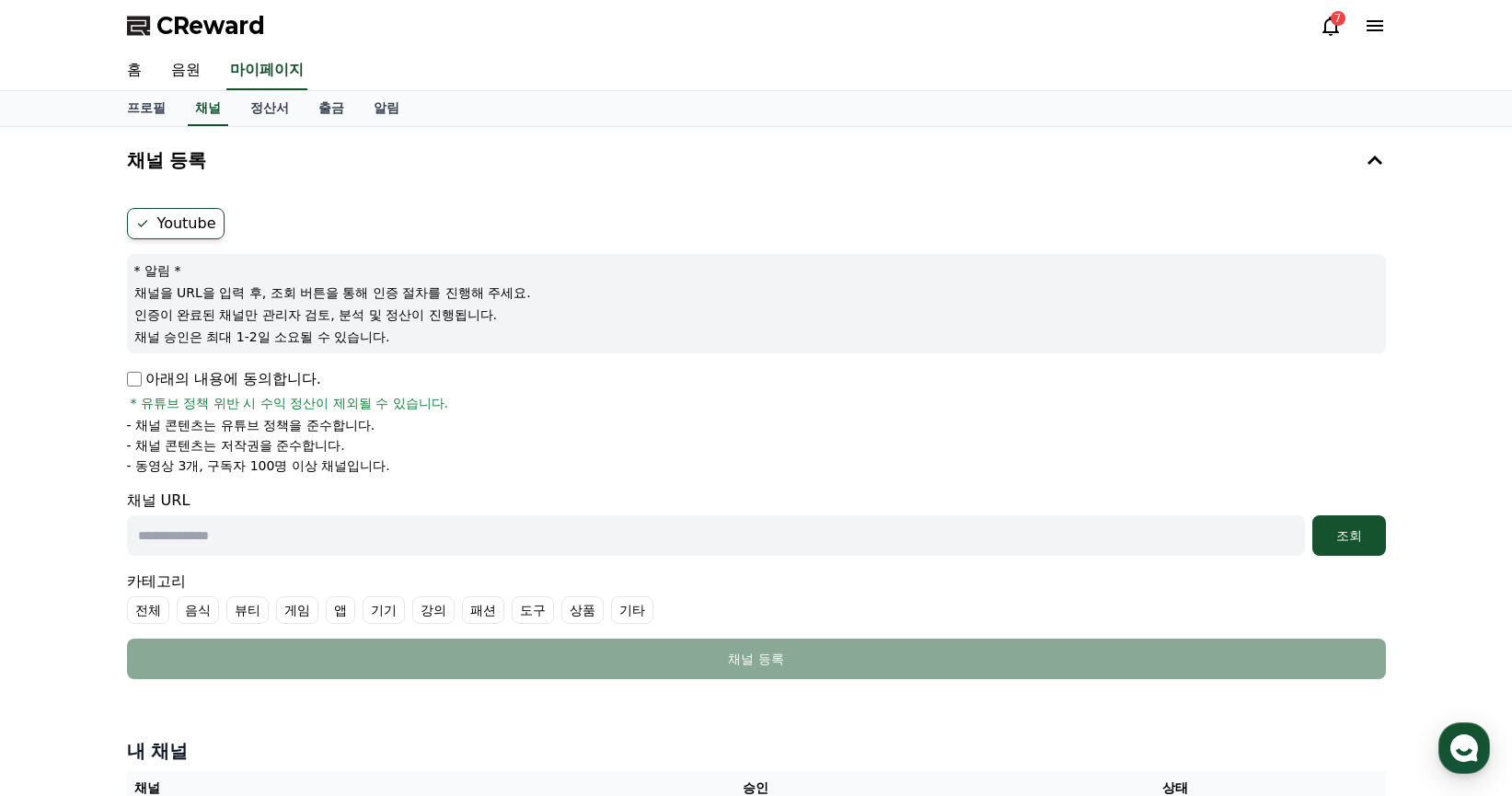
click at [1333, 23] on div "7" at bounding box center [1337, 18] width 15 height 15
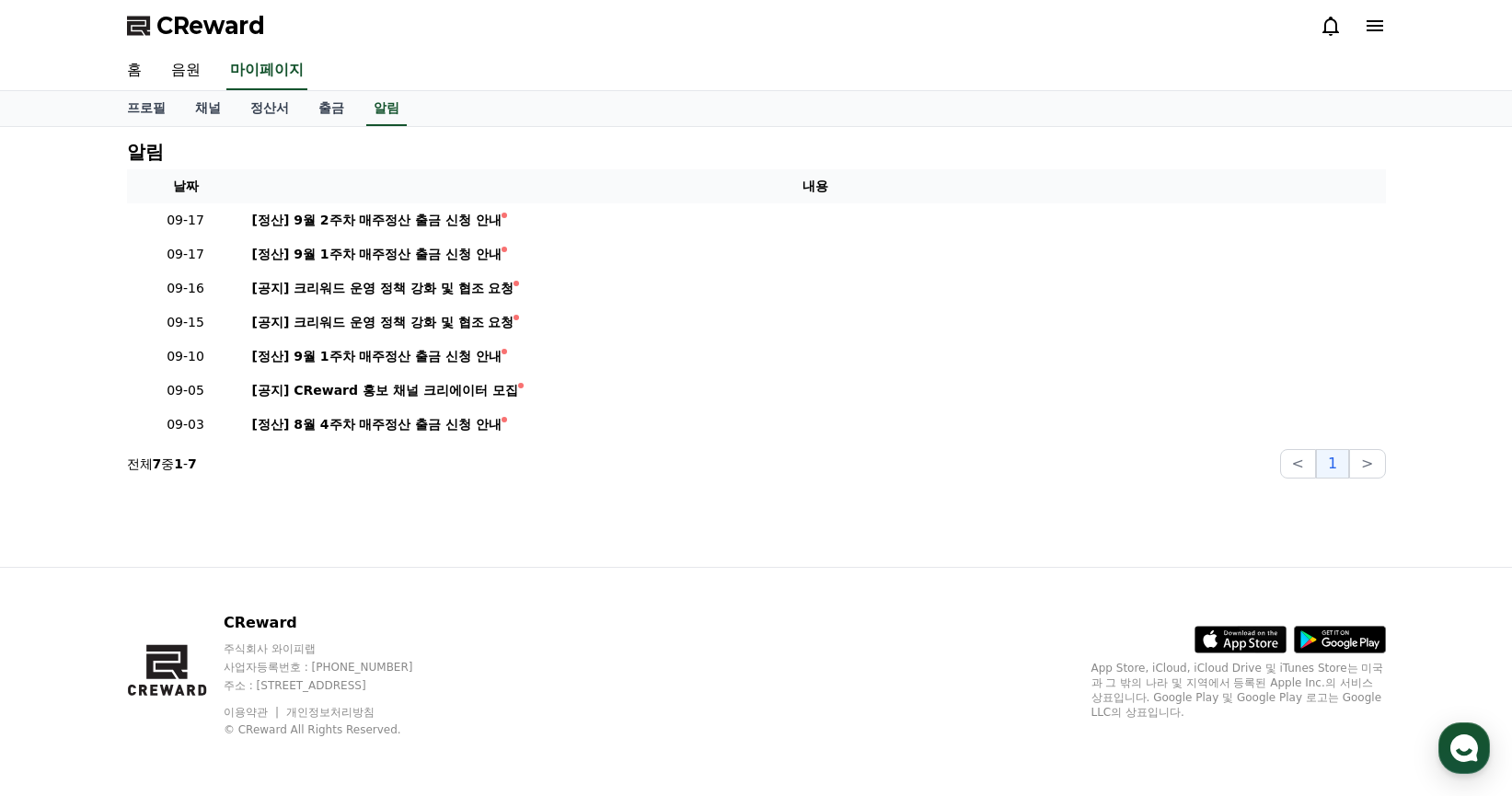
click at [1333, 23] on icon at bounding box center [1330, 25] width 22 height 22
click at [1407, 60] on div "홈 음원 마이페이지" at bounding box center [756, 71] width 1512 height 40
drag, startPoint x: 1490, startPoint y: 0, endPoint x: 1103, endPoint y: 111, distance: 402.6
click at [1076, 127] on div "프로필 채널 정산서 출금 알림" at bounding box center [756, 109] width 1512 height 36
drag, startPoint x: 1372, startPoint y: 0, endPoint x: 1062, endPoint y: 42, distance: 312.8
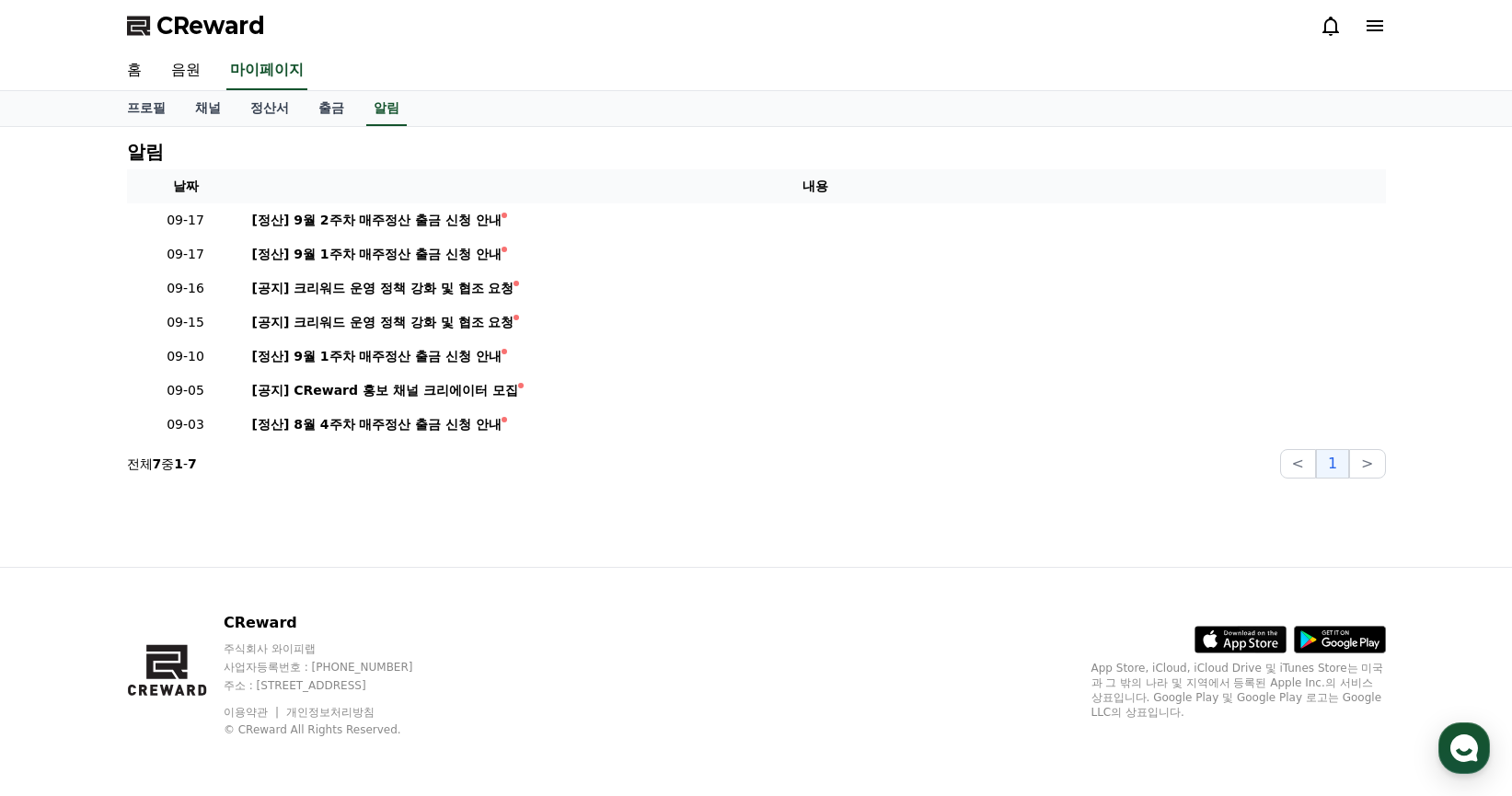
click at [1062, 42] on div "CReward" at bounding box center [756, 25] width 1288 height 52
